Goal: Information Seeking & Learning: Find specific fact

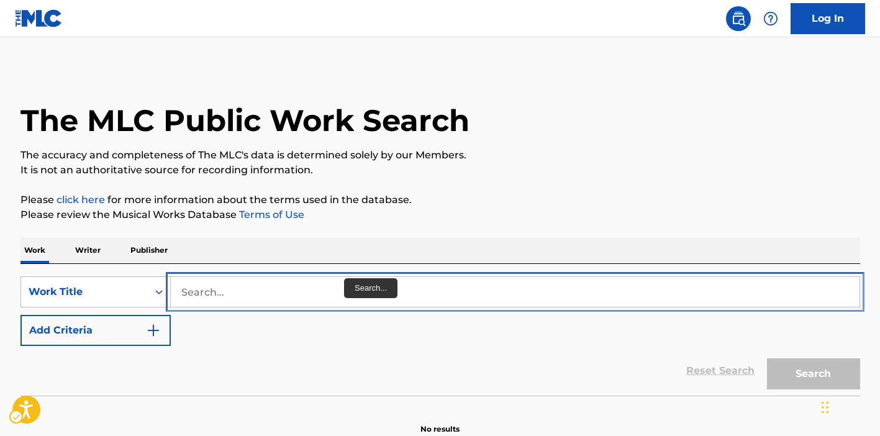
click at [338, 289] on input "Search..." at bounding box center [515, 292] width 688 height 30
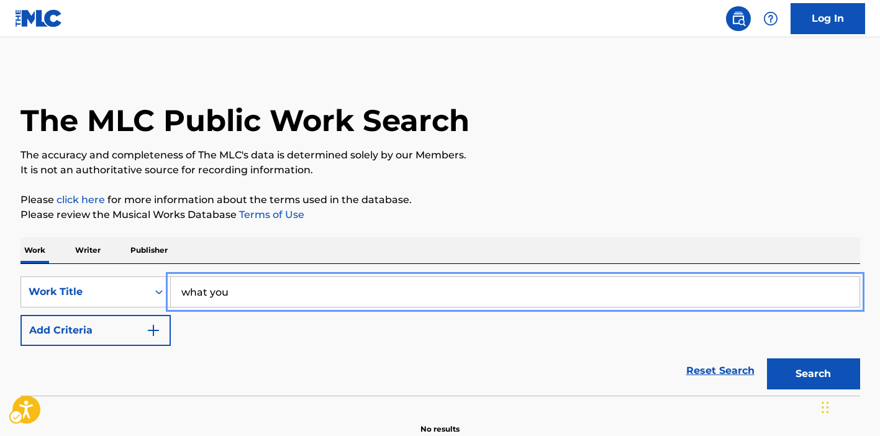
type input "what you won't do for love"
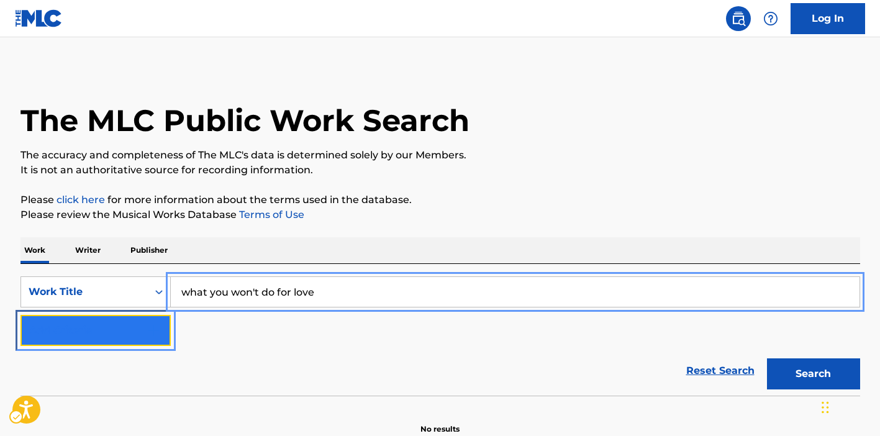
click at [145, 340] on button "Add Criteria" at bounding box center [95, 330] width 150 height 31
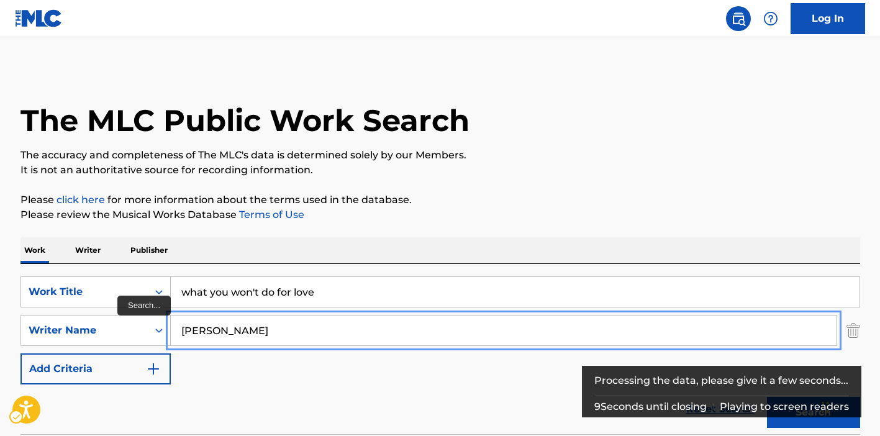
type input "[PERSON_NAME]"
click at [20, 353] on button "Add Criteria" at bounding box center [95, 368] width 150 height 31
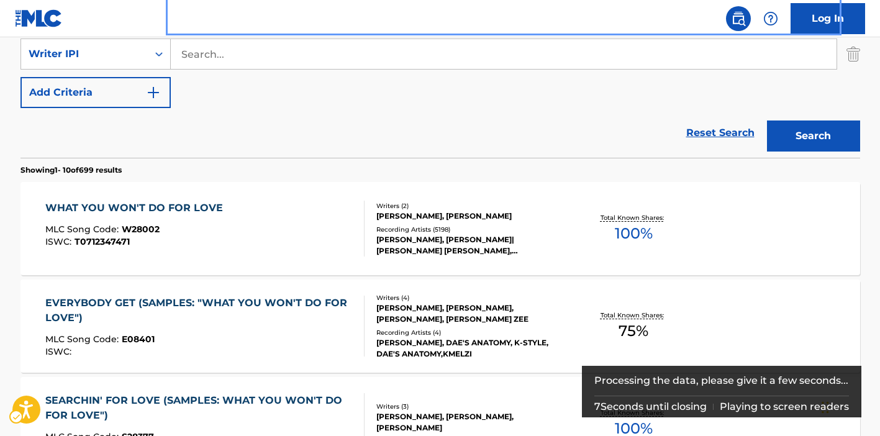
scroll to position [331, 0]
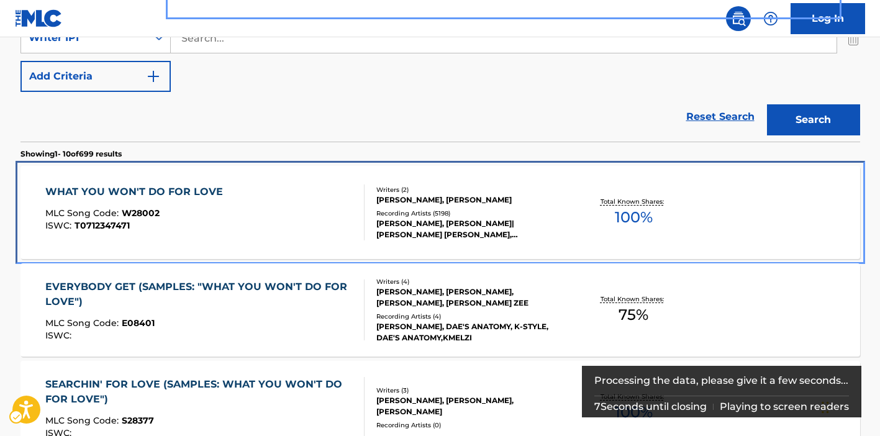
click at [274, 212] on div "WHAT YOU WON'T DO FOR LOVE MLC Song Code : W28002 ISWC : T0712347471" at bounding box center [204, 212] width 319 height 56
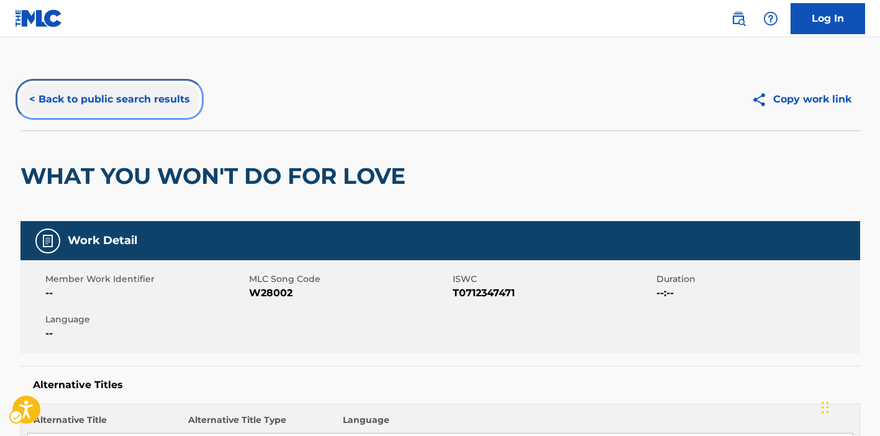
click at [88, 97] on button "< Back to public search results" at bounding box center [109, 99] width 178 height 31
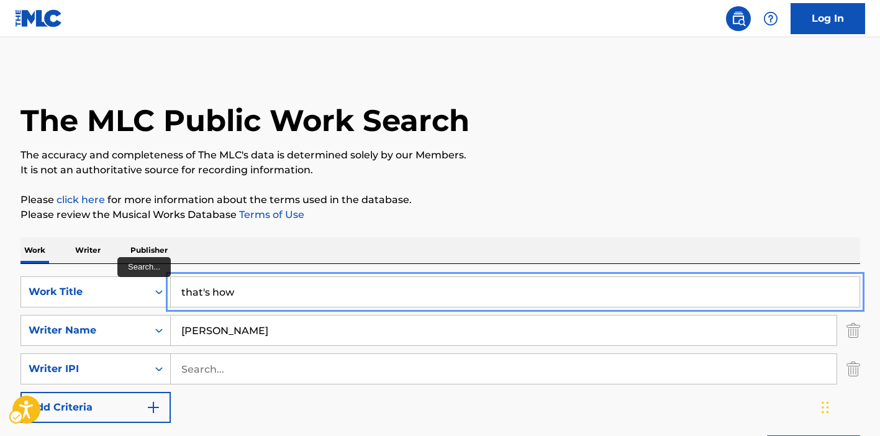
type input "that's how a heartache begins"
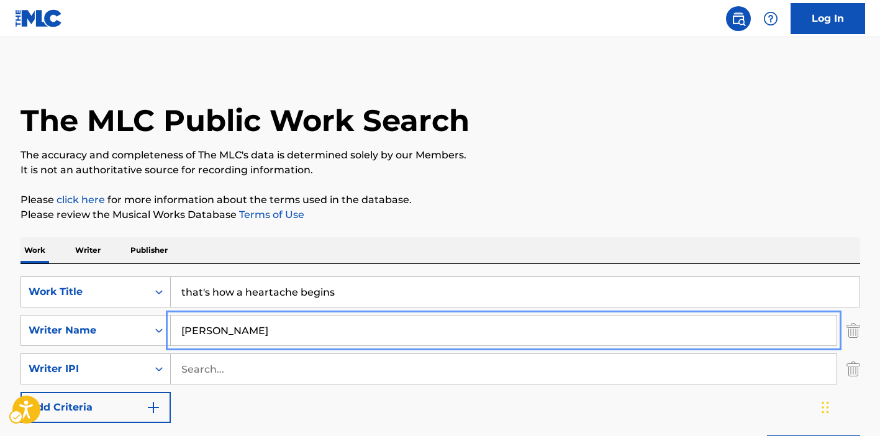
type input "[PERSON_NAME]"
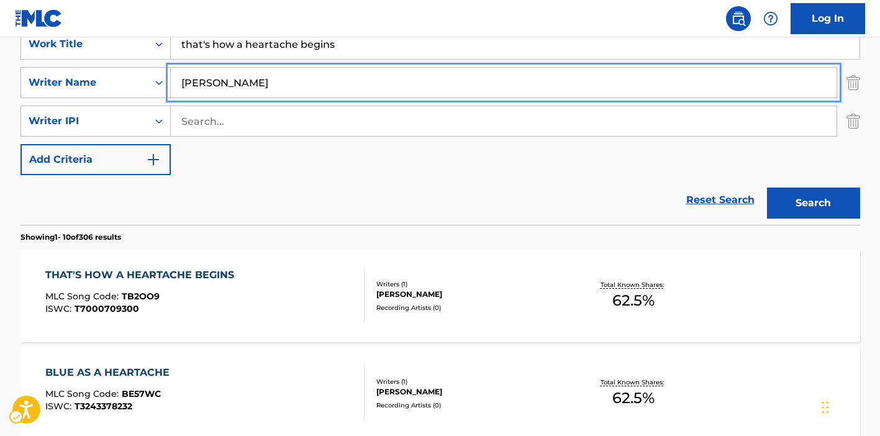
scroll to position [320, 0]
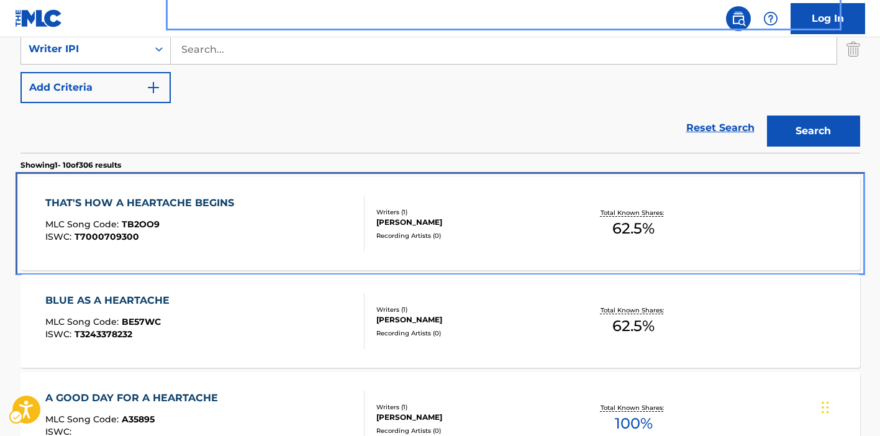
click at [300, 215] on div "THAT'S HOW A HEARTACHE BEGINS MLC Song Code : TB2OO9 ISWC : T7000709300" at bounding box center [204, 224] width 319 height 56
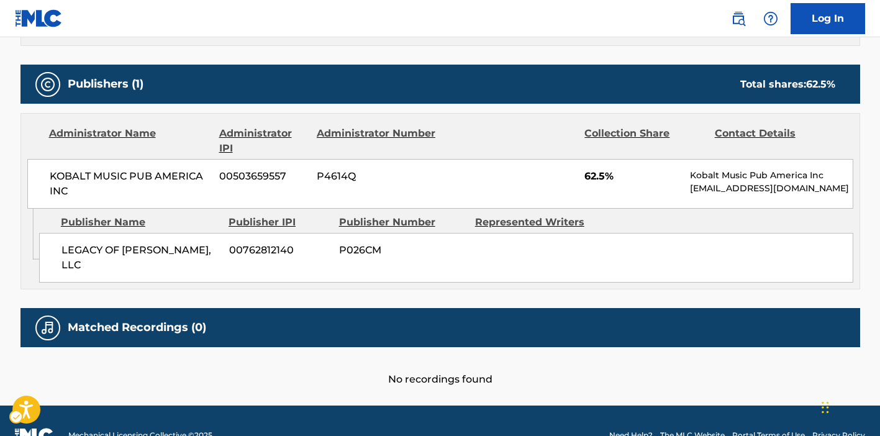
scroll to position [518, 0]
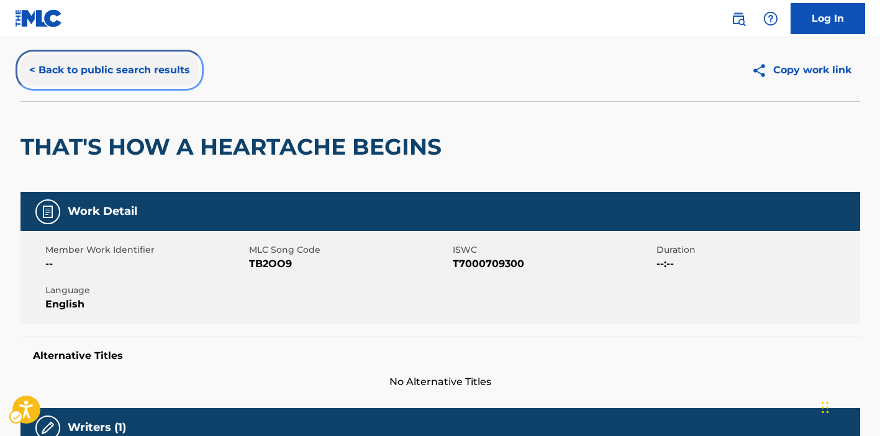
click at [108, 73] on button "< Back to public search results" at bounding box center [109, 70] width 178 height 31
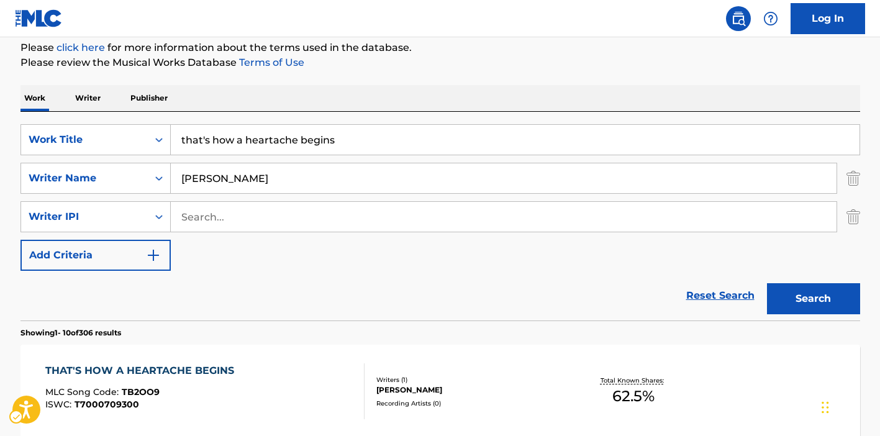
scroll to position [159, 0]
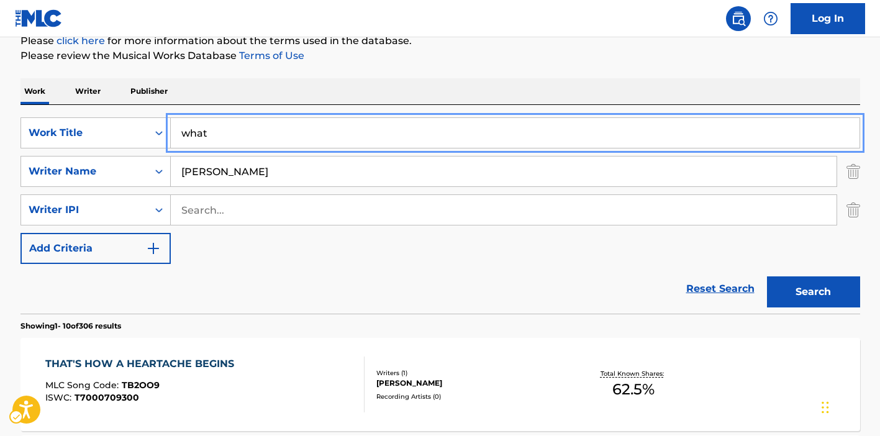
type input "what you won't do for love"
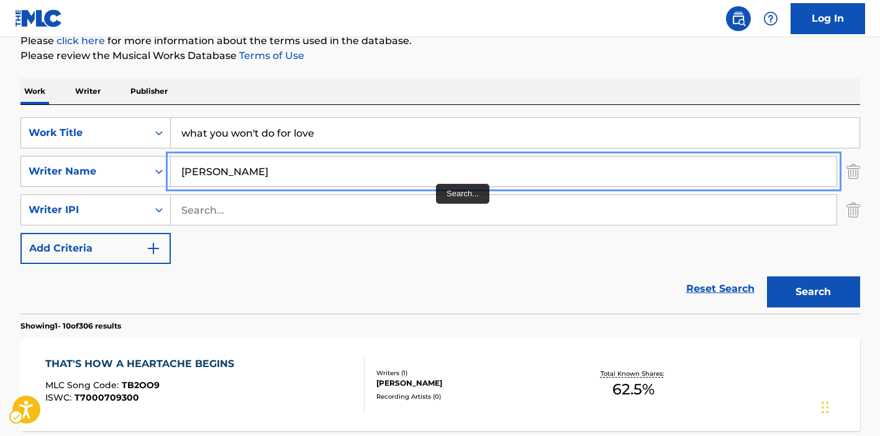
type input "[PERSON_NAME]"
click at [767, 276] on button "Search" at bounding box center [813, 291] width 93 height 31
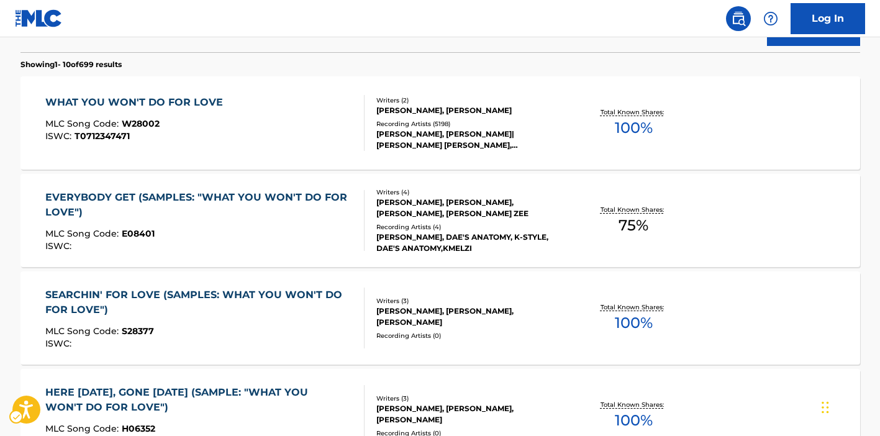
scroll to position [429, 0]
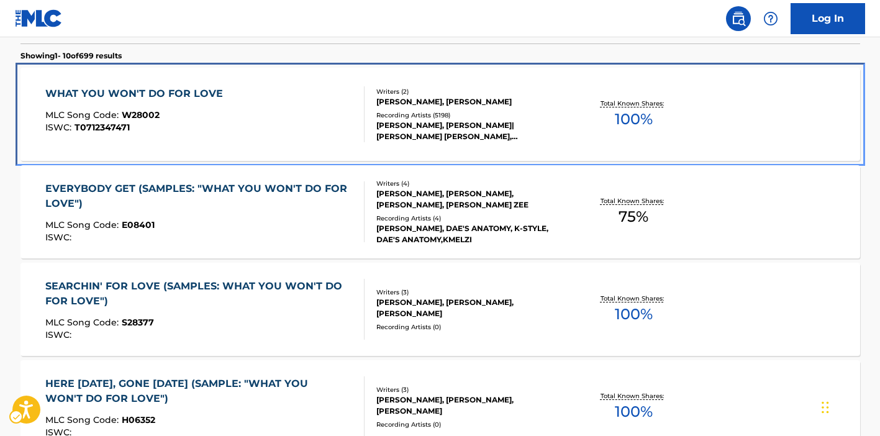
click at [284, 104] on div "WHAT YOU WON'T DO FOR LOVE MLC Song Code : W28002 ISWC : T0712347471" at bounding box center [204, 114] width 319 height 56
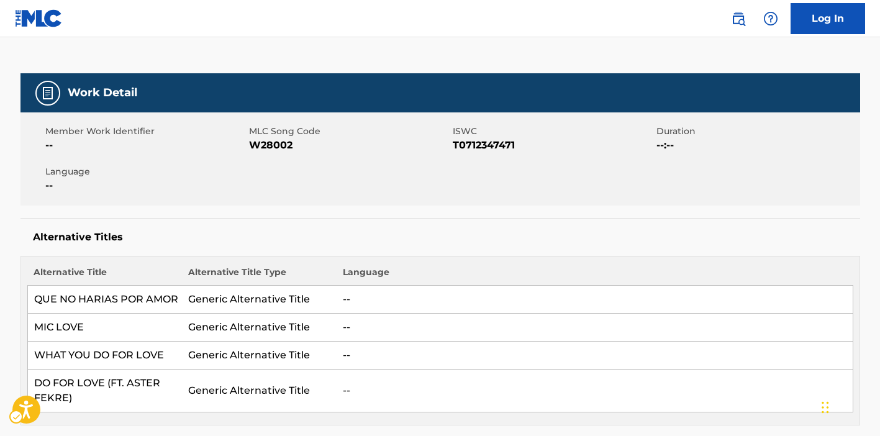
scroll to position [145, 0]
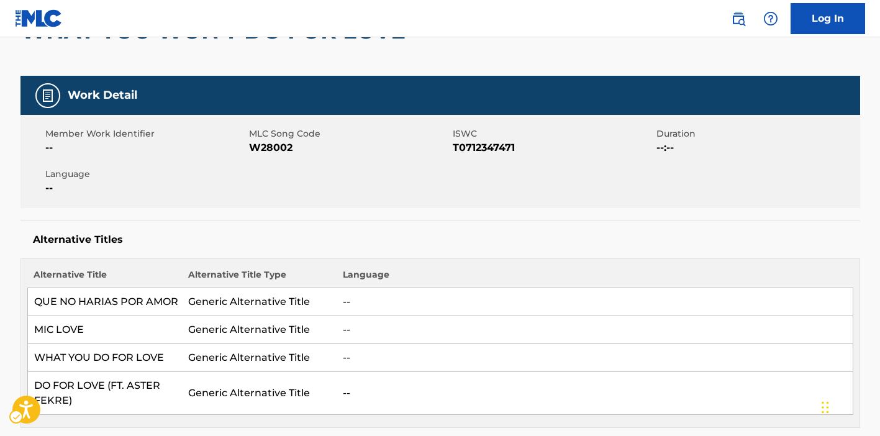
click at [462, 143] on span "ISWC - T0712347471" at bounding box center [553, 147] width 201 height 15
copy span "T0712347471"
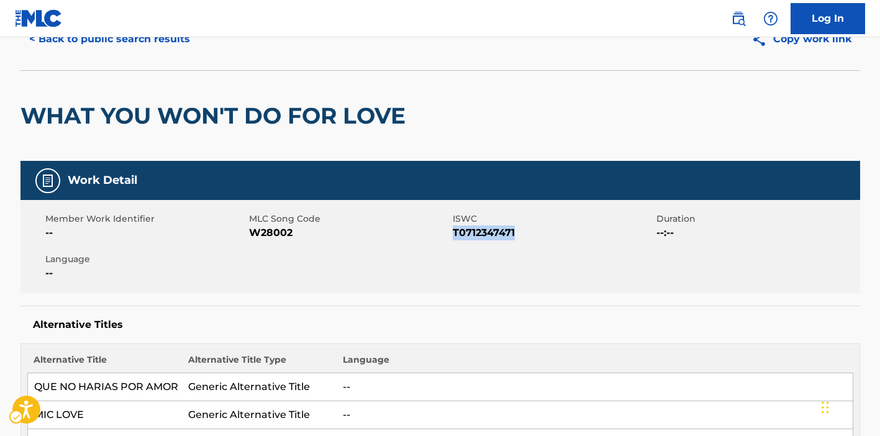
scroll to position [0, 0]
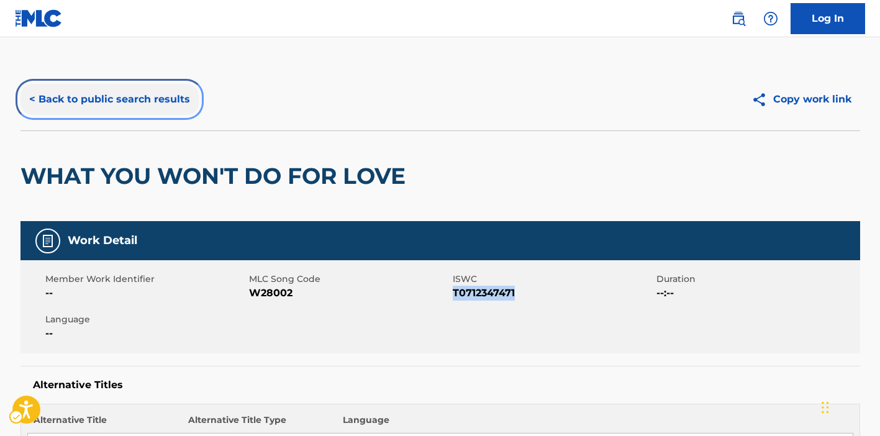
drag, startPoint x: 178, startPoint y: 93, endPoint x: 232, endPoint y: 93, distance: 54.0
click at [177, 93] on button "< Back to public search results" at bounding box center [109, 99] width 178 height 31
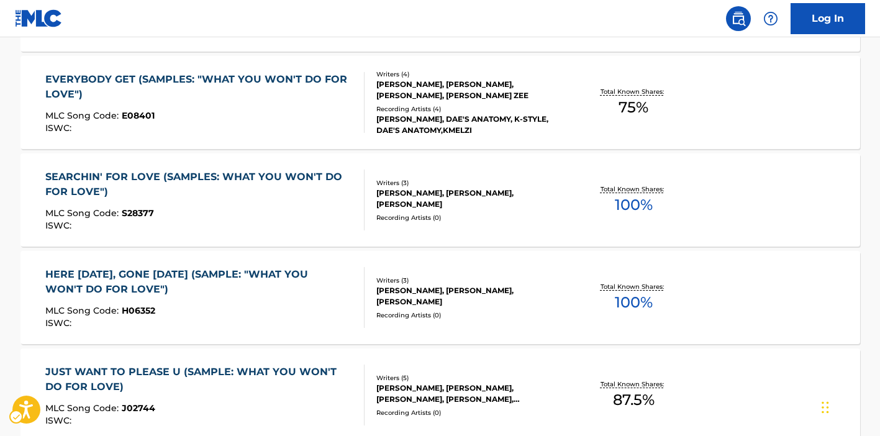
scroll to position [16, 0]
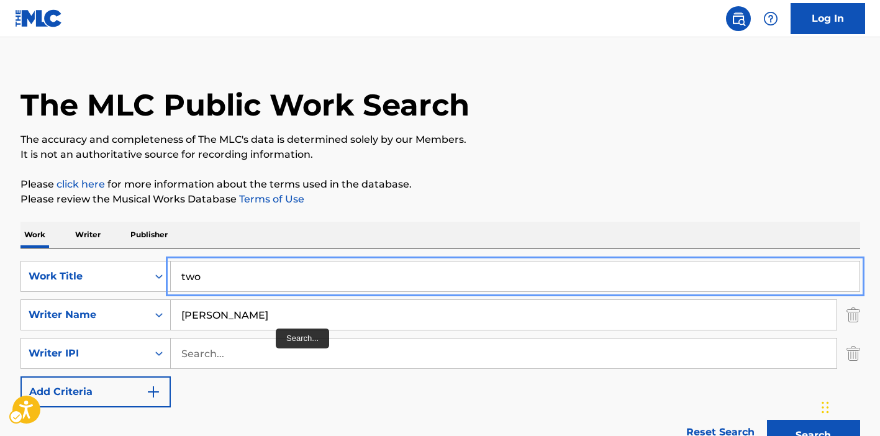
type input "two of hearts"
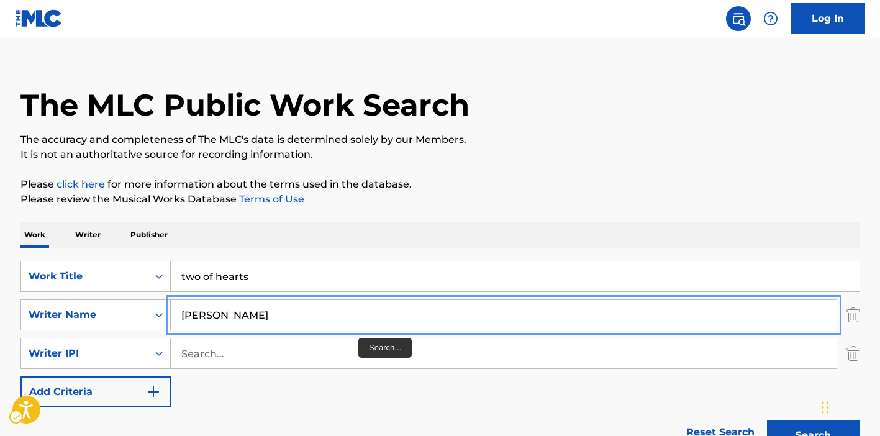
type input "[PERSON_NAME]"
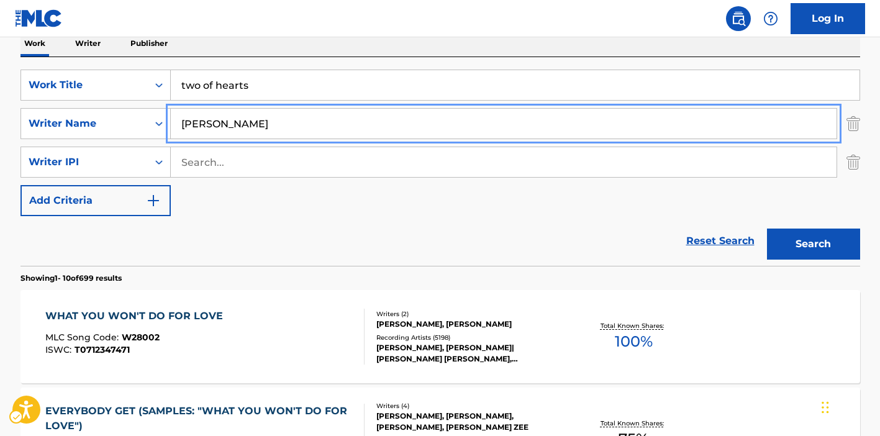
click at [767, 228] on button "Search" at bounding box center [813, 243] width 93 height 31
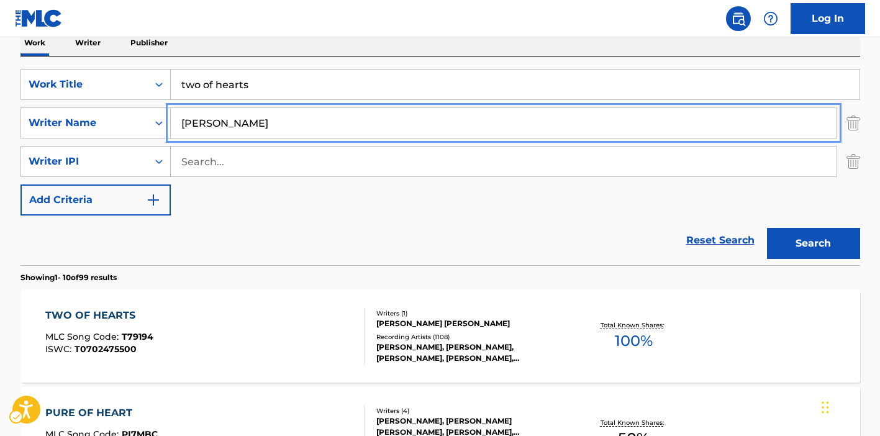
scroll to position [297, 0]
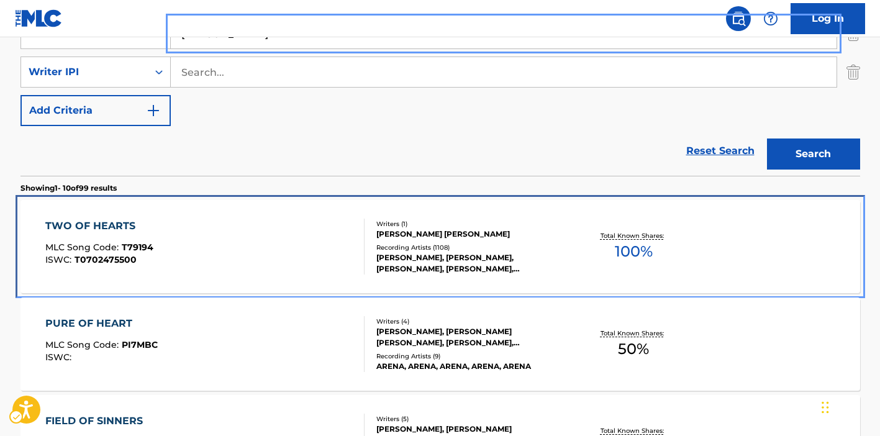
click at [313, 238] on div "TWO OF HEARTS MLC Song Code : T79194 ISWC : T0702475500" at bounding box center [204, 247] width 319 height 56
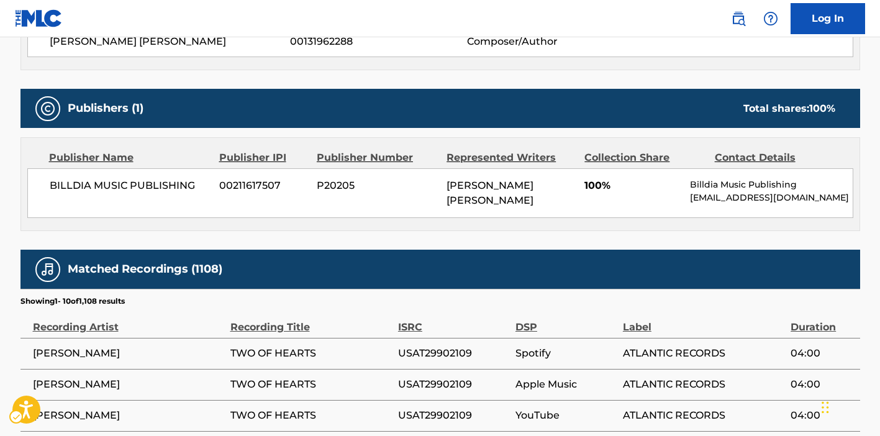
scroll to position [587, 0]
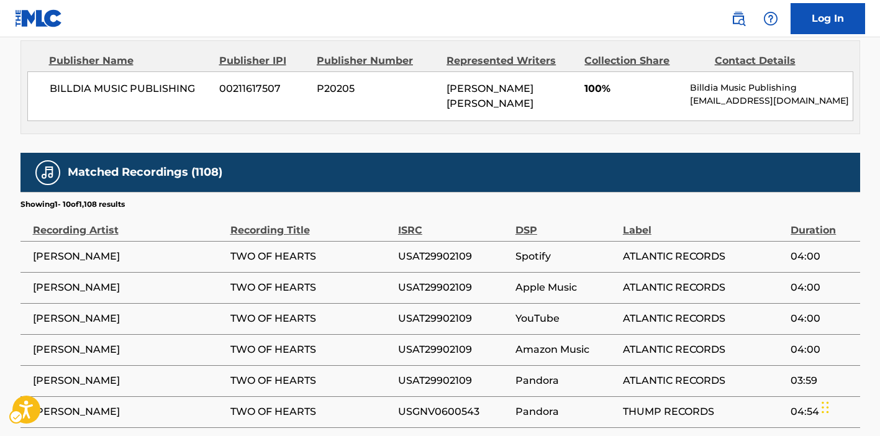
click at [635, 258] on span "ATLANTIC RECORDS" at bounding box center [703, 256] width 161 height 15
click at [635, 251] on span "ATLANTIC RECORDS" at bounding box center [703, 256] width 161 height 15
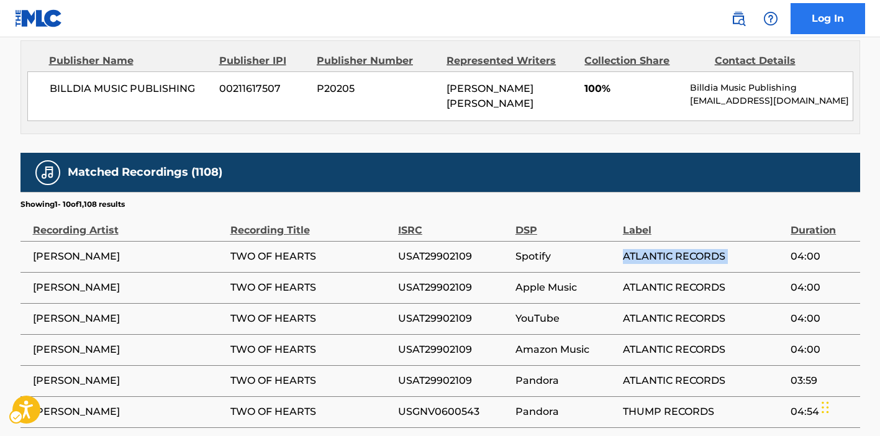
copy div "ATLANTIC RECORDS"
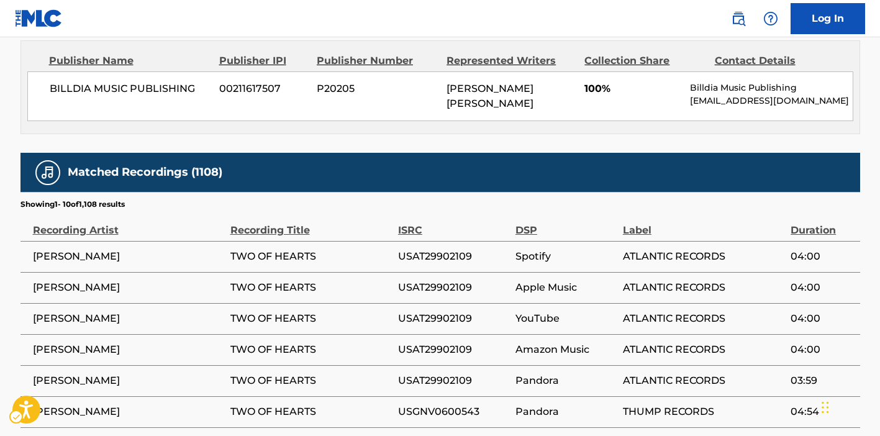
click at [483, 201] on section "Showing 1 - 10 of 1,108 results" at bounding box center [439, 201] width 839 height 18
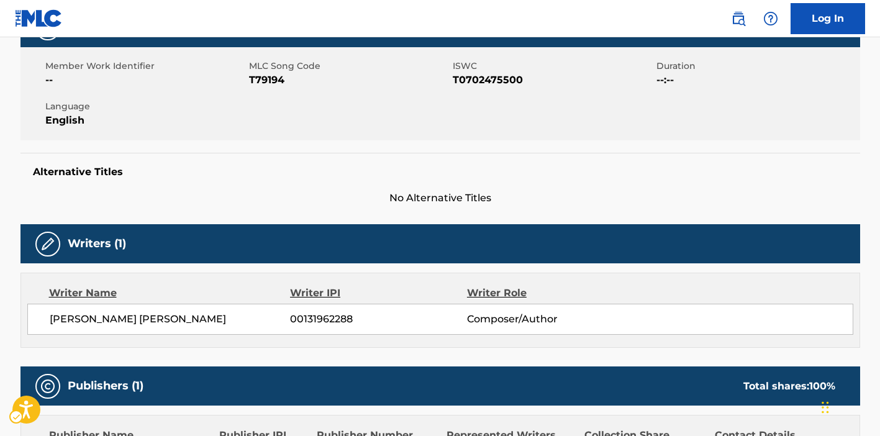
scroll to position [190, 0]
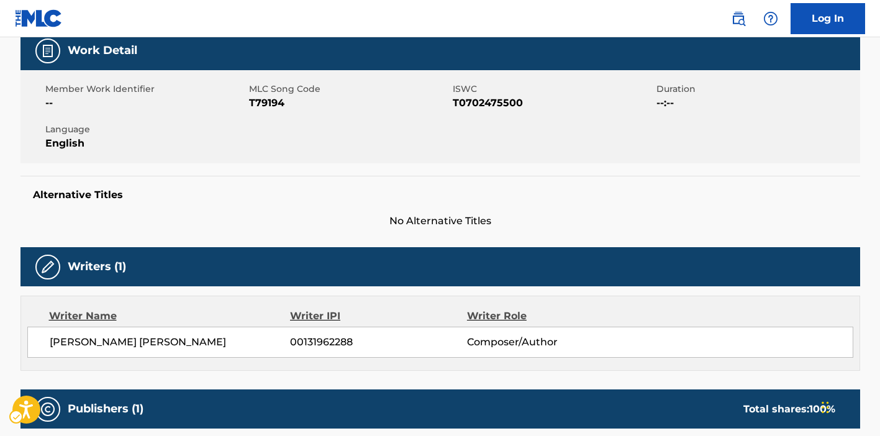
click at [475, 101] on span "ISWC - T0702475500" at bounding box center [553, 103] width 201 height 15
copy span "T0702475500"
